Goal: Task Accomplishment & Management: Complete application form

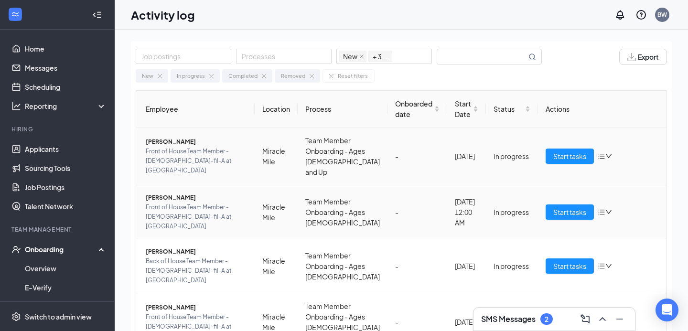
scroll to position [64, 0]
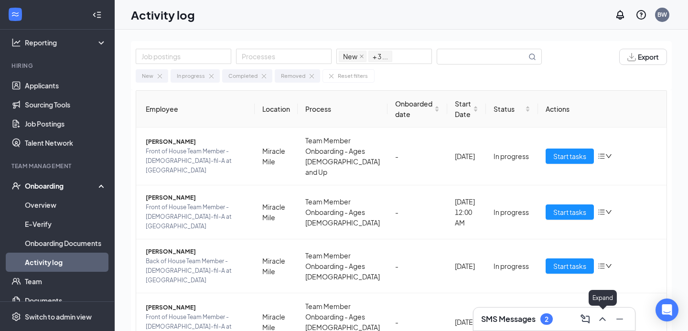
click at [604, 319] on icon "ChevronUp" at bounding box center [602, 319] width 6 height 4
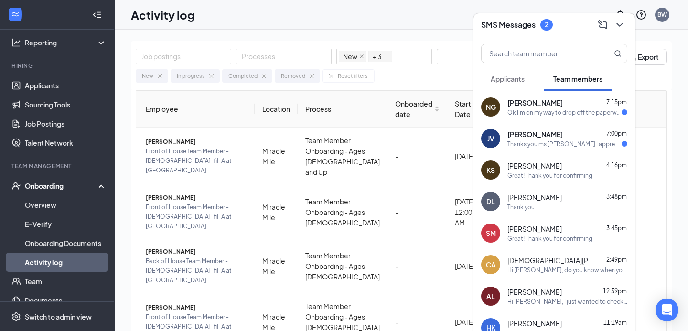
click at [562, 144] on div "Thanks you ms [PERSON_NAME] I appreciate it and if I can I will pick up" at bounding box center [564, 144] width 114 height 8
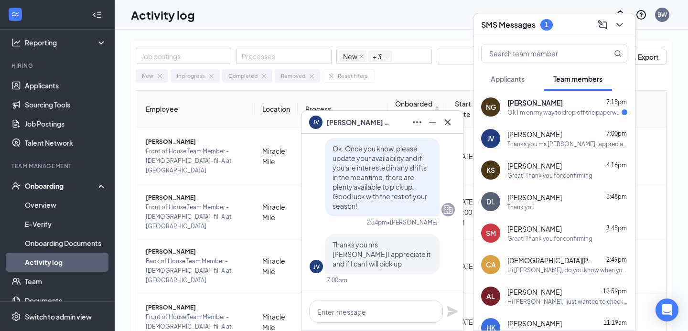
click at [566, 103] on div "Nicholas Griffih 7:15pm" at bounding box center [567, 103] width 120 height 10
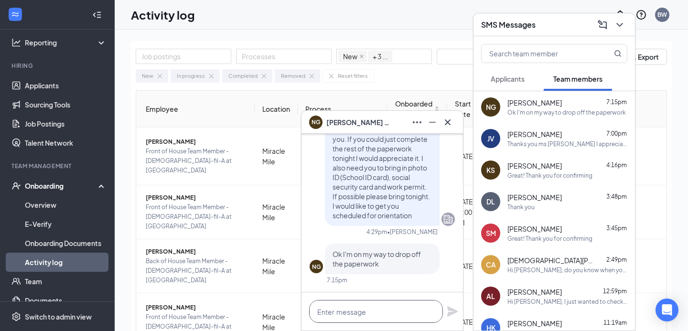
click at [358, 309] on textarea at bounding box center [376, 311] width 134 height 23
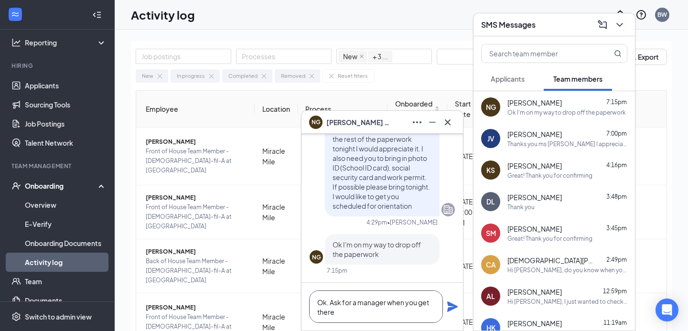
type textarea "Ok. Ask for a manager when you get there"
click at [450, 307] on icon "Plane" at bounding box center [452, 306] width 11 height 11
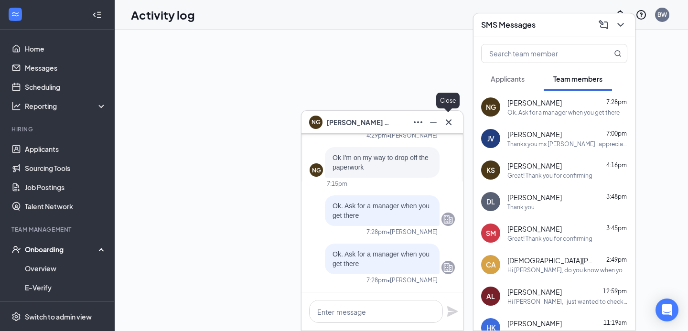
click at [450, 122] on icon "Cross" at bounding box center [448, 122] width 11 height 11
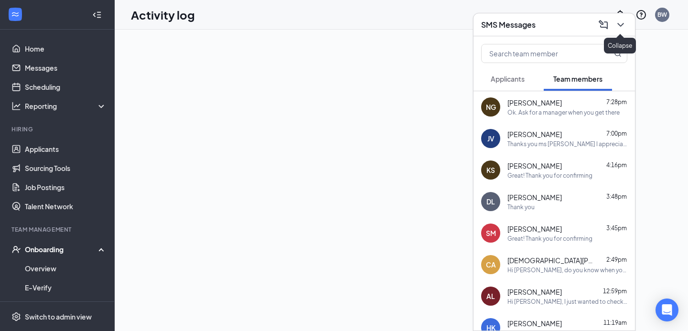
click at [618, 25] on icon "ChevronDown" at bounding box center [620, 24] width 11 height 11
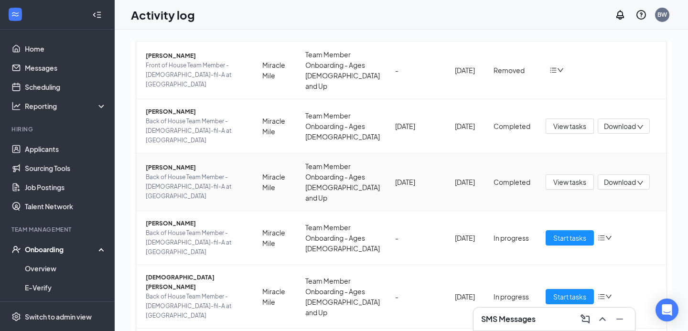
scroll to position [254, 0]
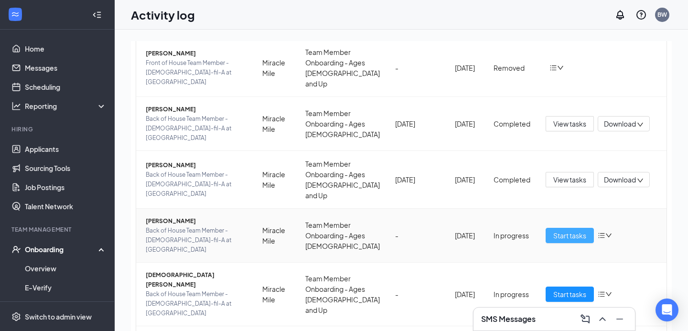
click at [570, 230] on span "Start tasks" at bounding box center [569, 235] width 33 height 11
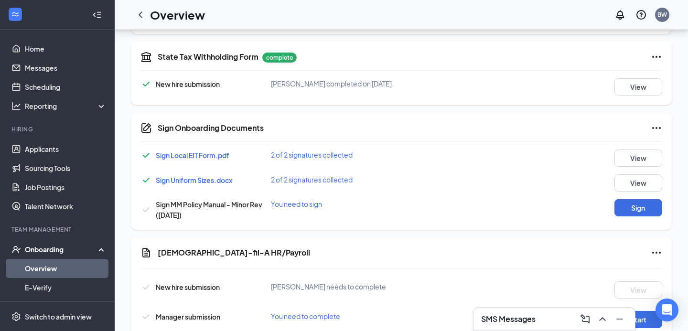
scroll to position [459, 0]
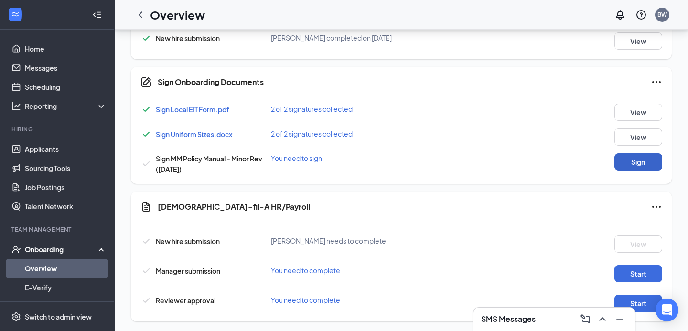
click at [639, 154] on button "Sign" at bounding box center [638, 161] width 48 height 17
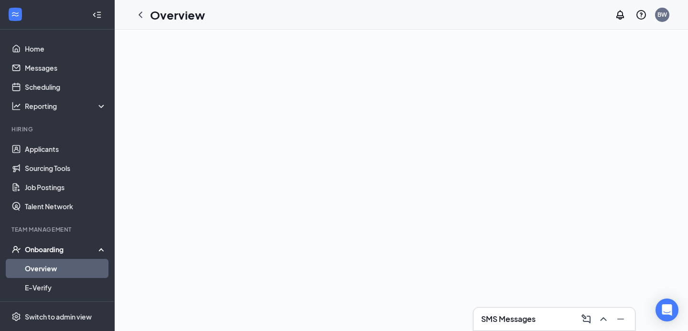
scroll to position [0, 0]
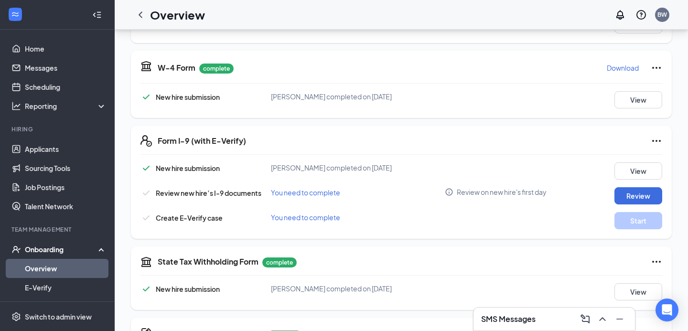
scroll to position [463, 0]
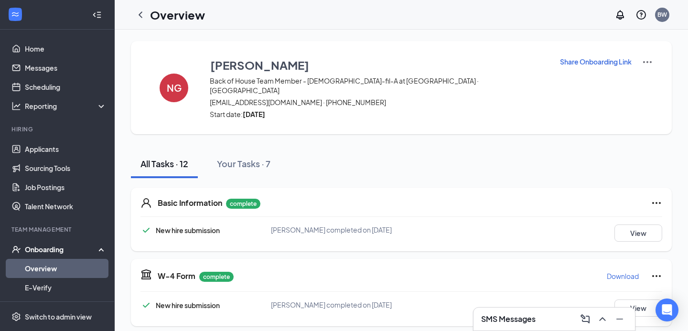
click at [606, 64] on p "Share Onboarding Link" at bounding box center [596, 62] width 72 height 10
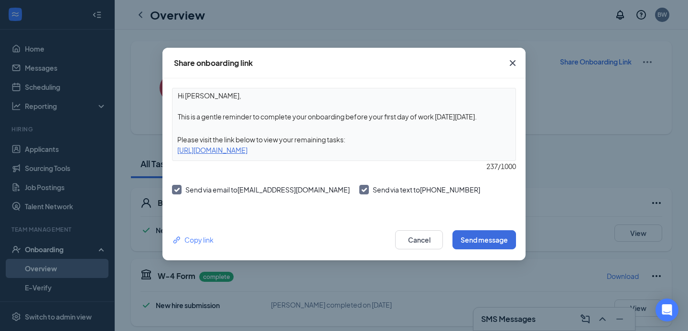
drag, startPoint x: 177, startPoint y: 152, endPoint x: 420, endPoint y: 153, distance: 243.1
click at [420, 153] on div "[URL][DOMAIN_NAME]" at bounding box center [343, 150] width 343 height 11
copy div "[URL][DOMAIN_NAME]"
click at [356, 148] on div "[URL][DOMAIN_NAME]" at bounding box center [343, 150] width 343 height 11
click at [362, 150] on div "[URL][DOMAIN_NAME]" at bounding box center [343, 150] width 343 height 11
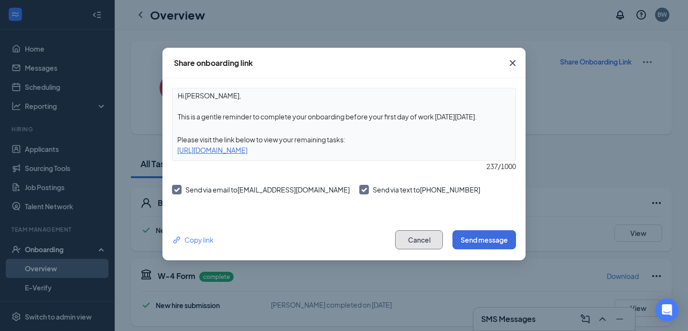
click at [416, 243] on button "Cancel" at bounding box center [419, 239] width 48 height 19
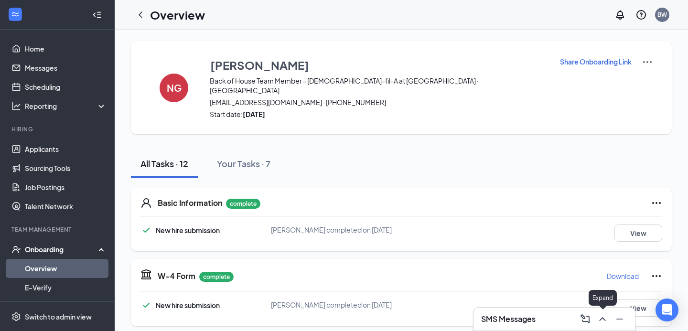
click at [601, 321] on icon "ChevronUp" at bounding box center [602, 318] width 11 height 11
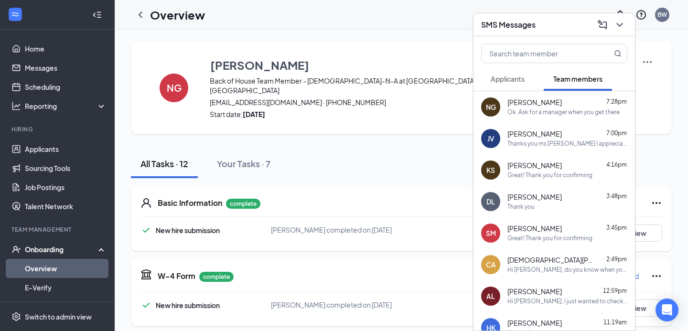
click at [542, 116] on div "Ok. Ask for a manager when you get there" at bounding box center [563, 112] width 112 height 8
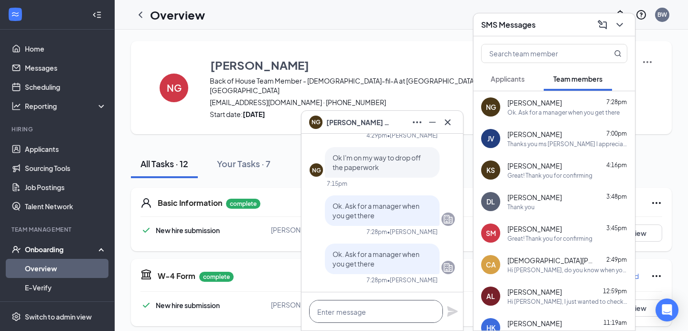
click at [368, 315] on textarea at bounding box center [376, 311] width 134 height 23
click at [346, 312] on textarea "You haveone step left" at bounding box center [376, 311] width 134 height 23
click at [407, 314] on textarea "You have one step left" at bounding box center [376, 311] width 134 height 23
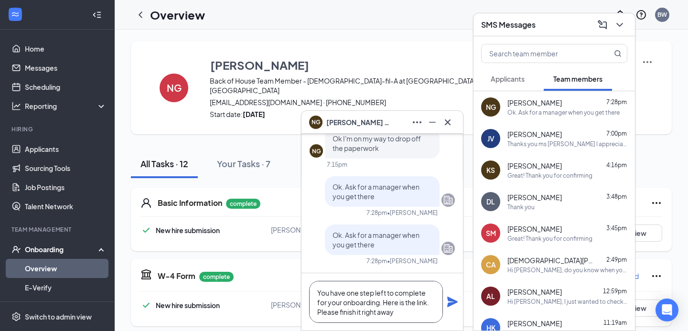
type textarea "You have one step left to complete for your onboarding. Here is the link. Pleas…"
click at [451, 303] on icon "Plane" at bounding box center [452, 302] width 11 height 11
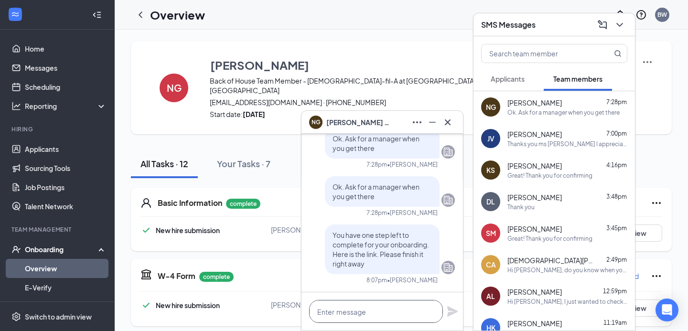
click at [371, 304] on textarea at bounding box center [376, 311] width 134 height 23
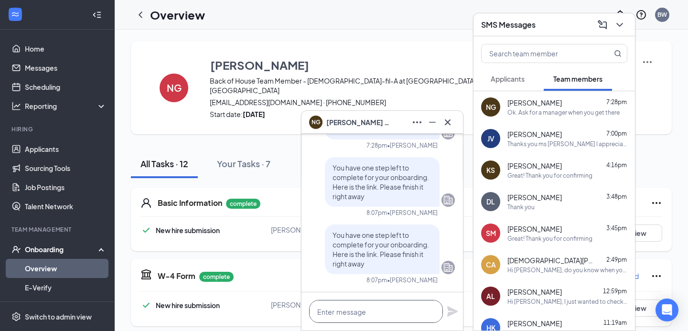
paste textarea "[URL][DOMAIN_NAME]"
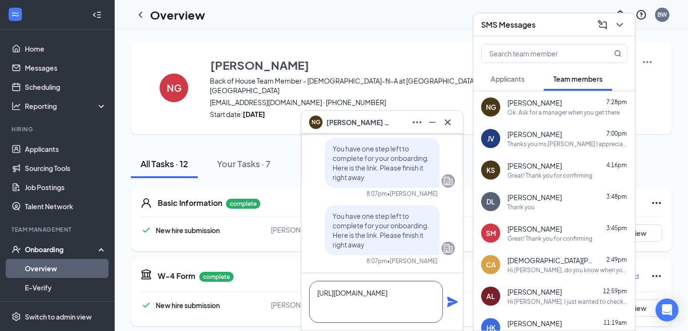
type textarea "[URL][DOMAIN_NAME]"
click at [453, 302] on icon "Plane" at bounding box center [452, 301] width 11 height 11
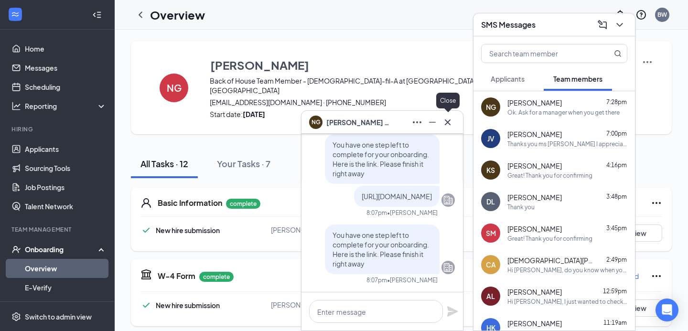
click at [451, 122] on icon "Cross" at bounding box center [447, 122] width 11 height 11
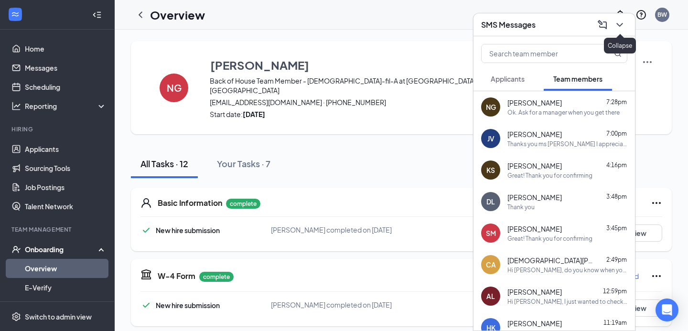
click at [621, 28] on icon "ChevronDown" at bounding box center [619, 24] width 11 height 11
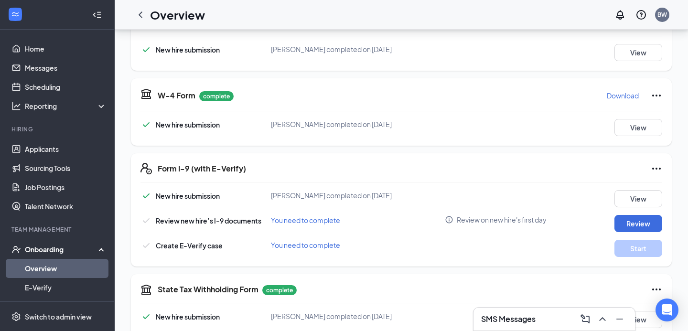
scroll to position [463, 0]
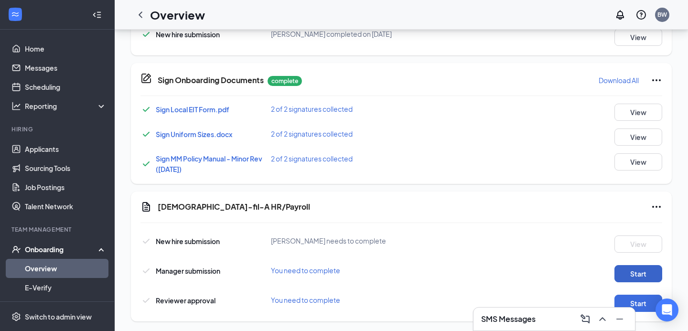
click at [640, 265] on button "Start" at bounding box center [638, 273] width 48 height 17
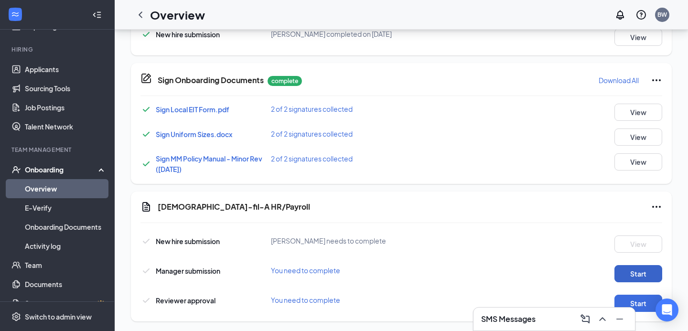
scroll to position [84, 0]
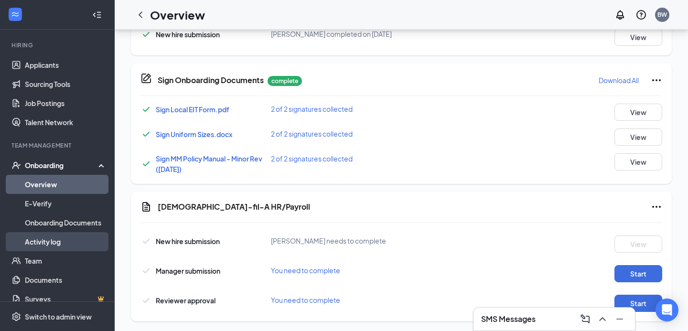
click at [52, 243] on link "Activity log" at bounding box center [66, 241] width 82 height 19
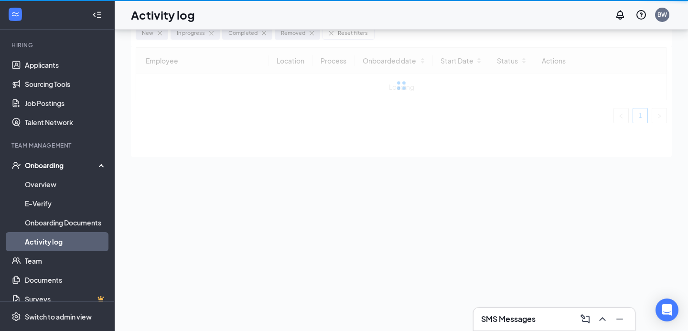
scroll to position [43, 0]
